Goal: Information Seeking & Learning: Learn about a topic

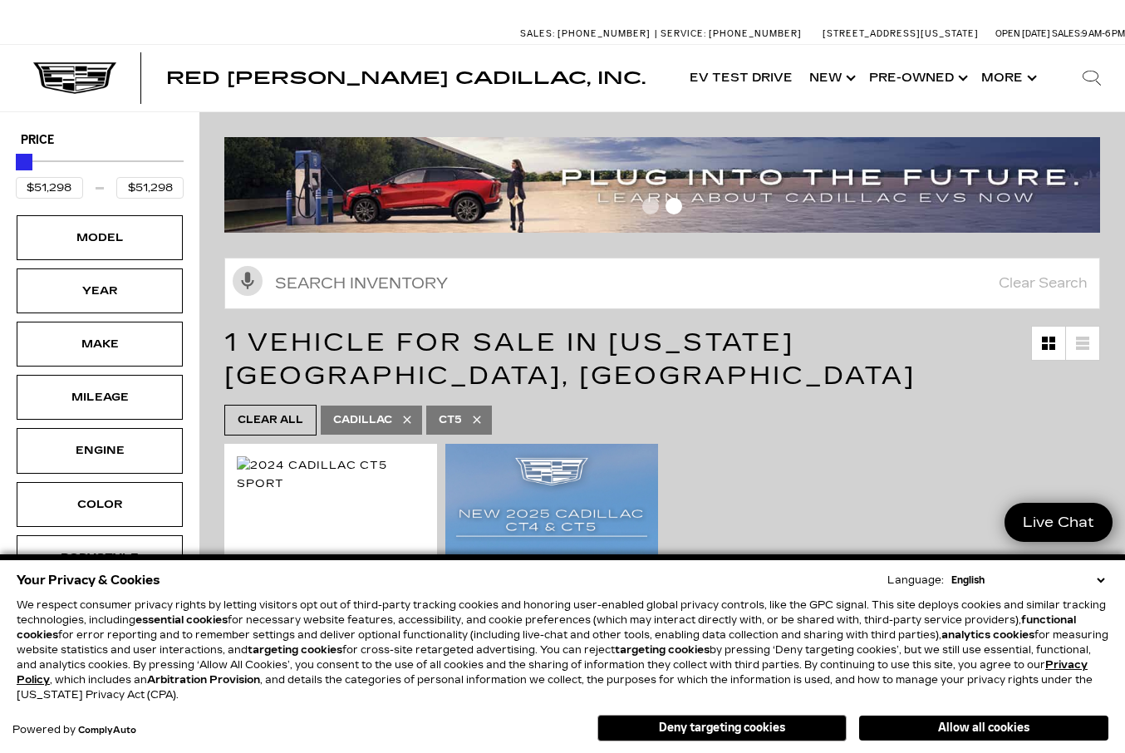
click at [1097, 579] on select "English Spanish / Español English / United Kingdom Korean / 한국어 Vietnamese / Ti…" at bounding box center [1027, 580] width 161 height 15
click at [996, 734] on button "Allow all cookies" at bounding box center [983, 727] width 249 height 25
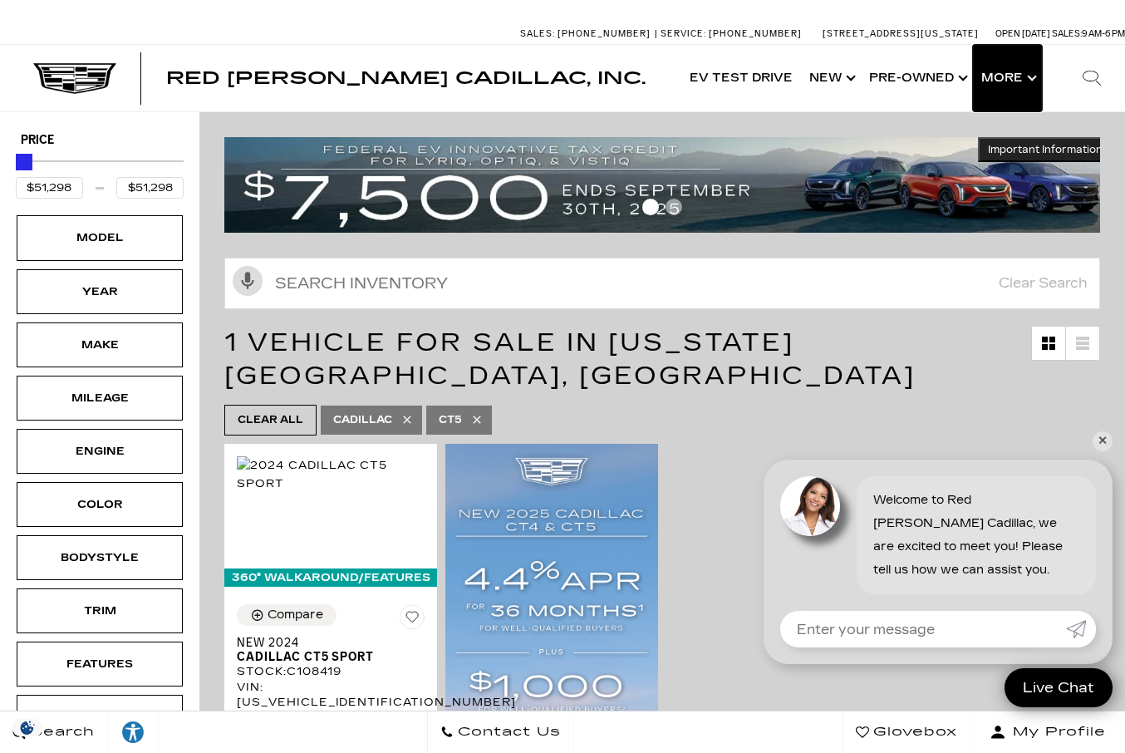
click at [999, 75] on button "Show More" at bounding box center [1007, 78] width 69 height 66
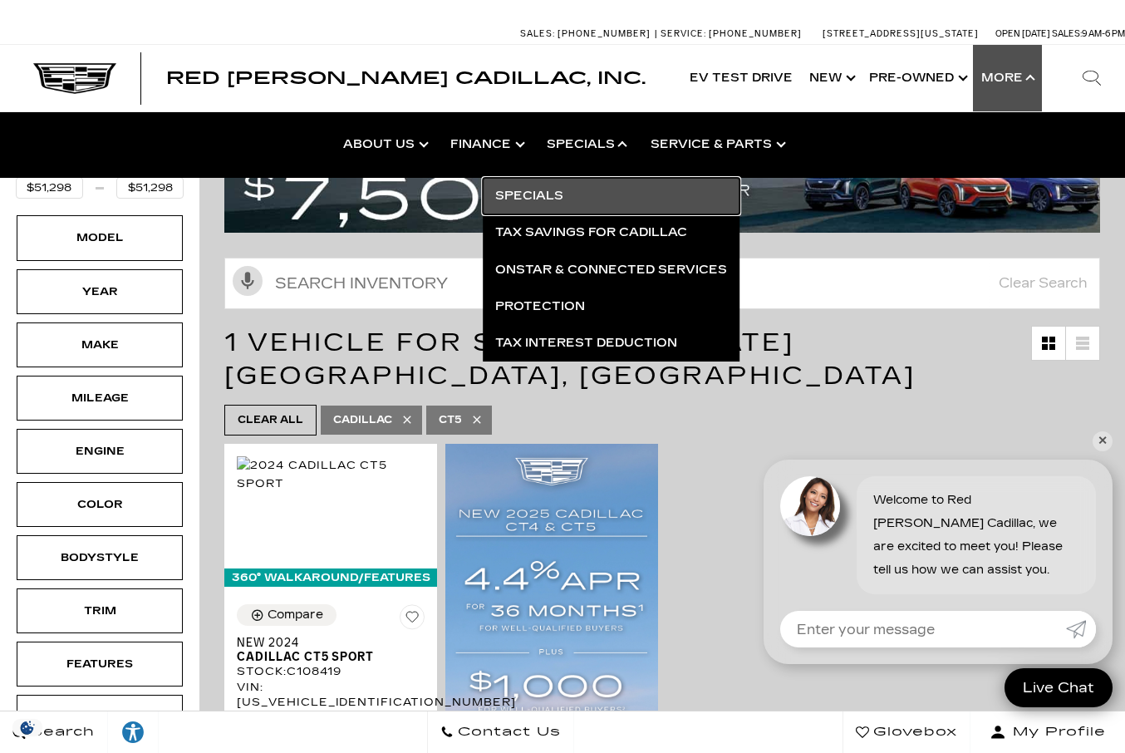
click at [560, 188] on link "Specials" at bounding box center [611, 196] width 257 height 37
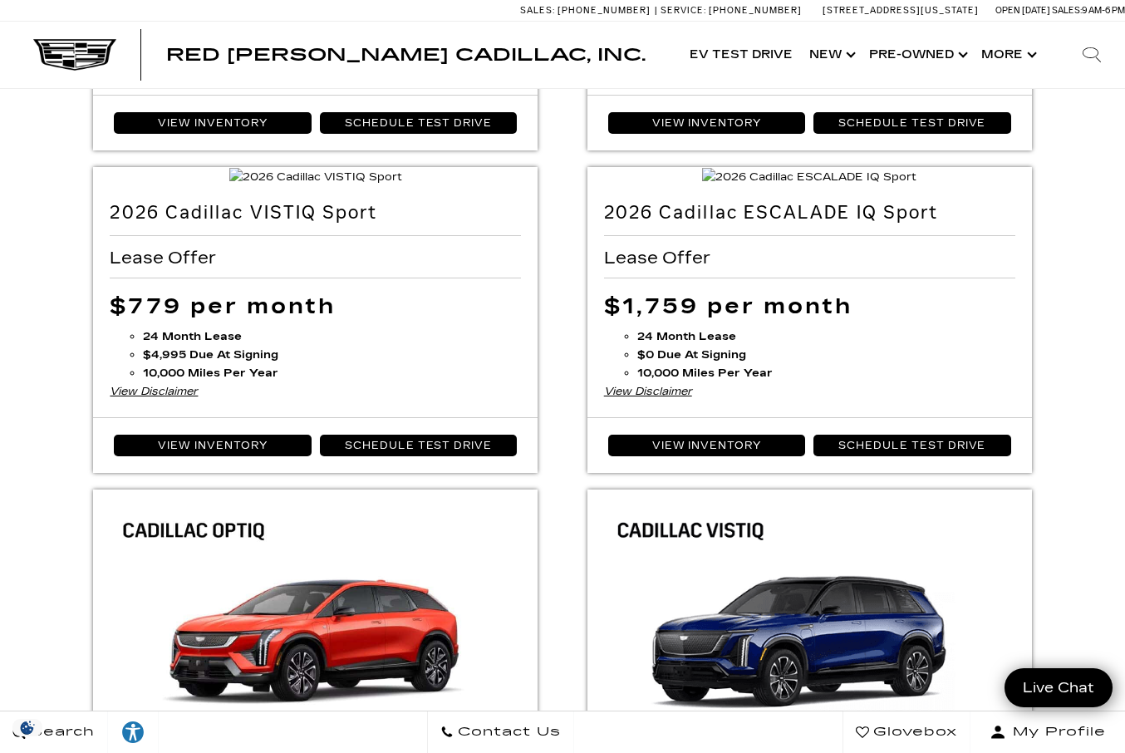
scroll to position [415, 0]
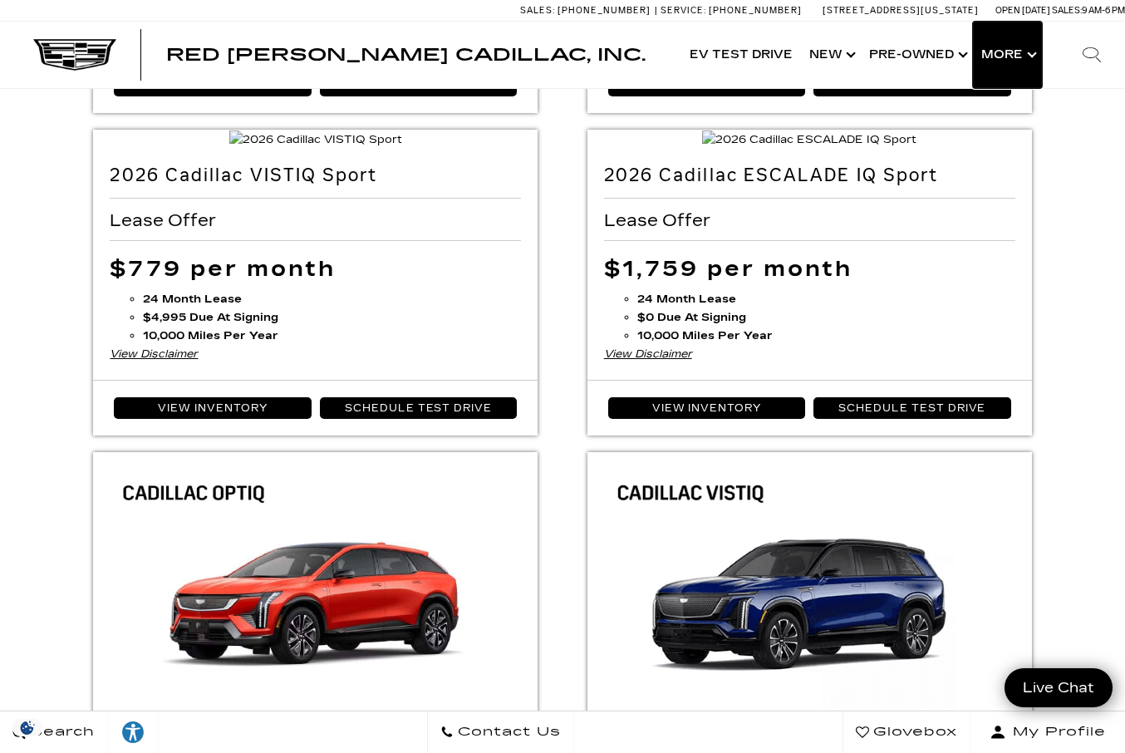
click at [999, 47] on button "Show More" at bounding box center [1007, 55] width 69 height 66
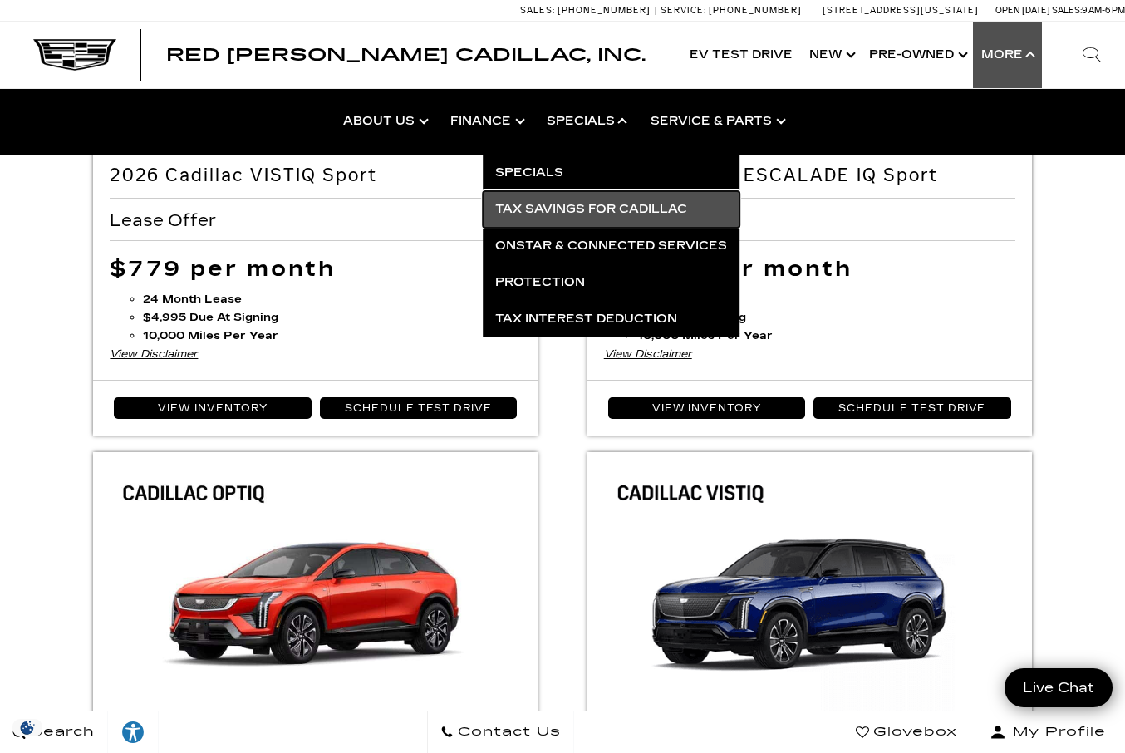
click at [600, 209] on link "Tax Savings for Cadillac" at bounding box center [611, 209] width 257 height 37
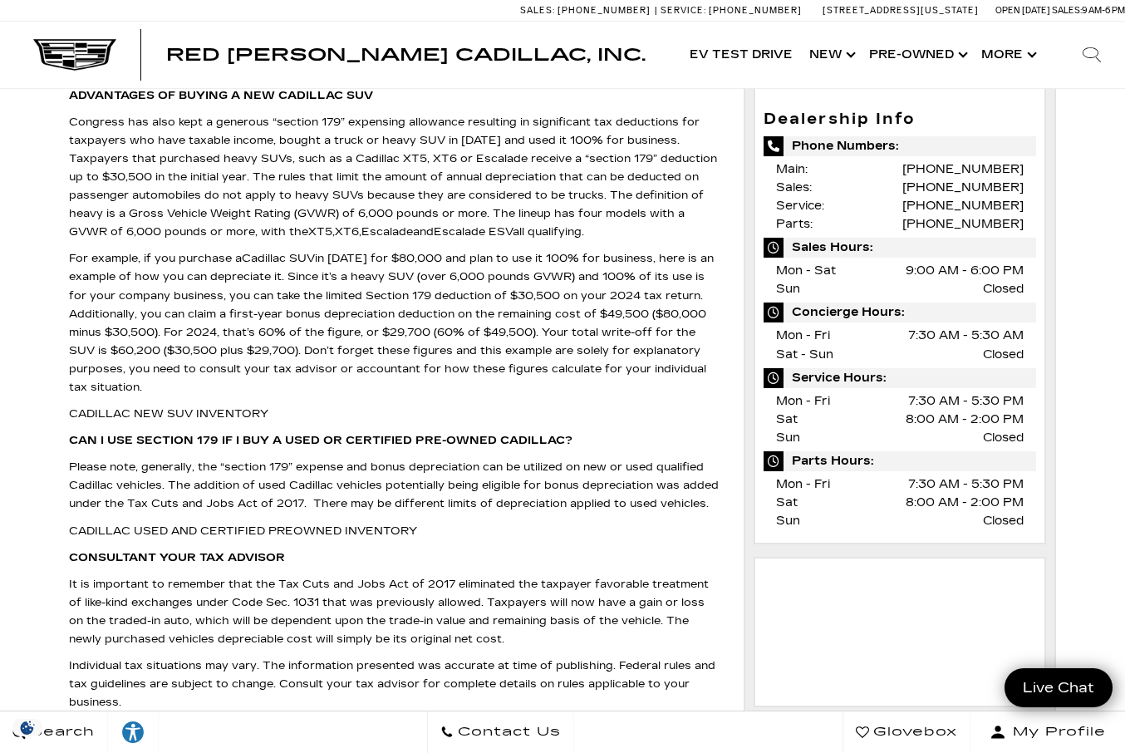
scroll to position [499, 0]
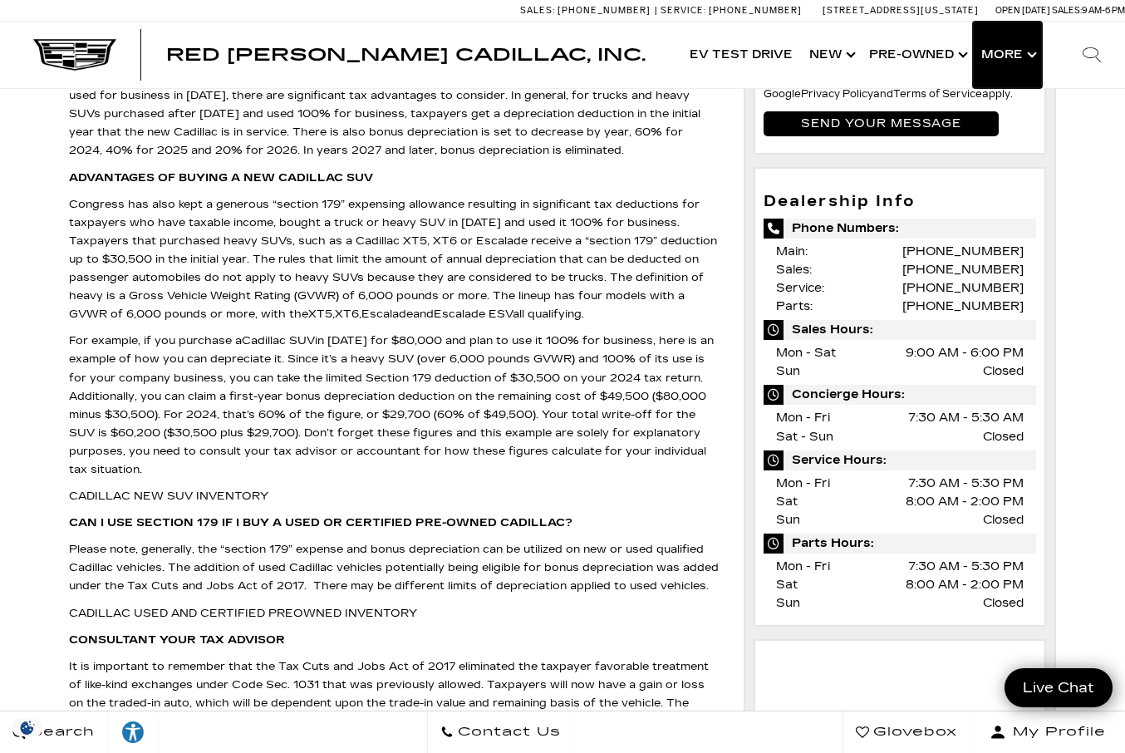
click at [1025, 52] on button "Show More" at bounding box center [1007, 55] width 69 height 66
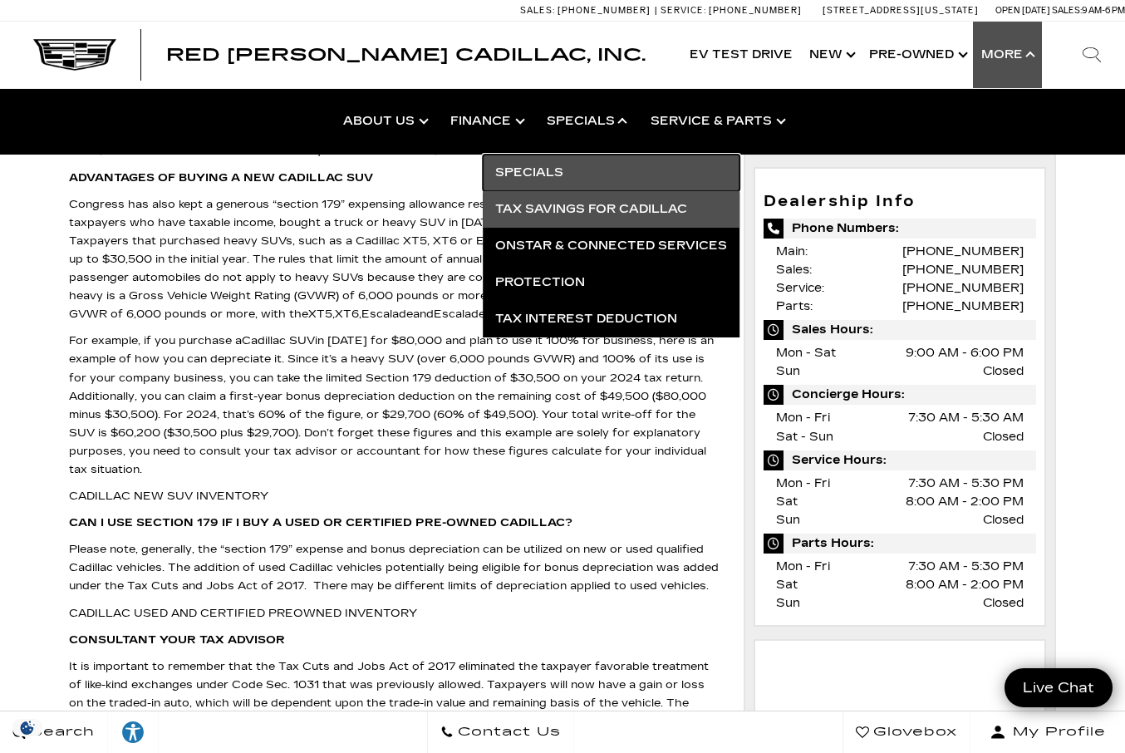
click at [551, 172] on link "Specials" at bounding box center [611, 173] width 257 height 37
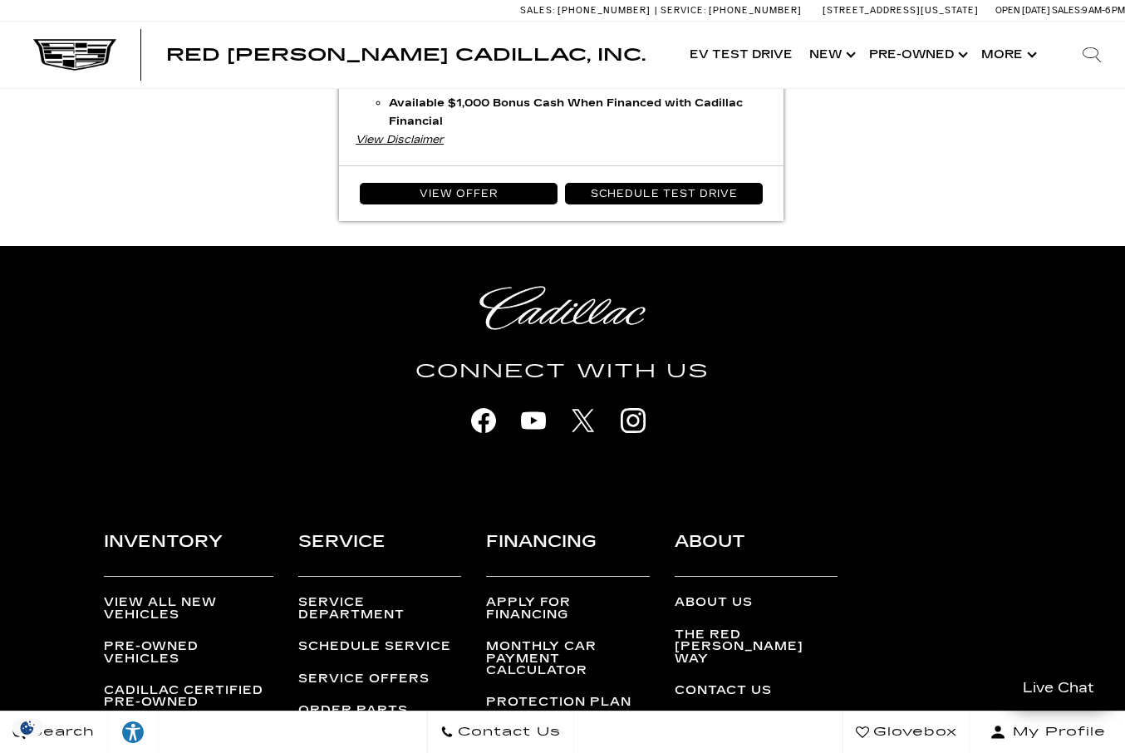
scroll to position [3739, 0]
